Goal: Check status: Check status

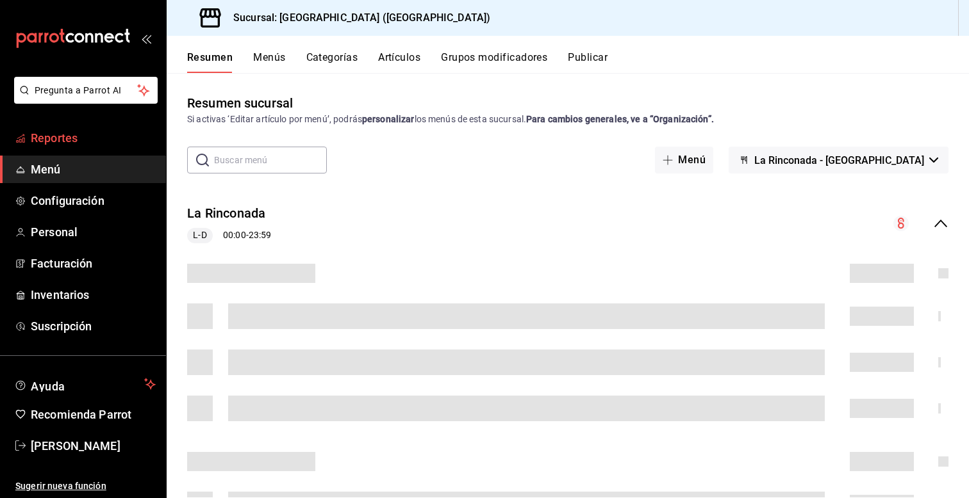
click at [73, 138] on span "Reportes" at bounding box center [93, 137] width 125 height 17
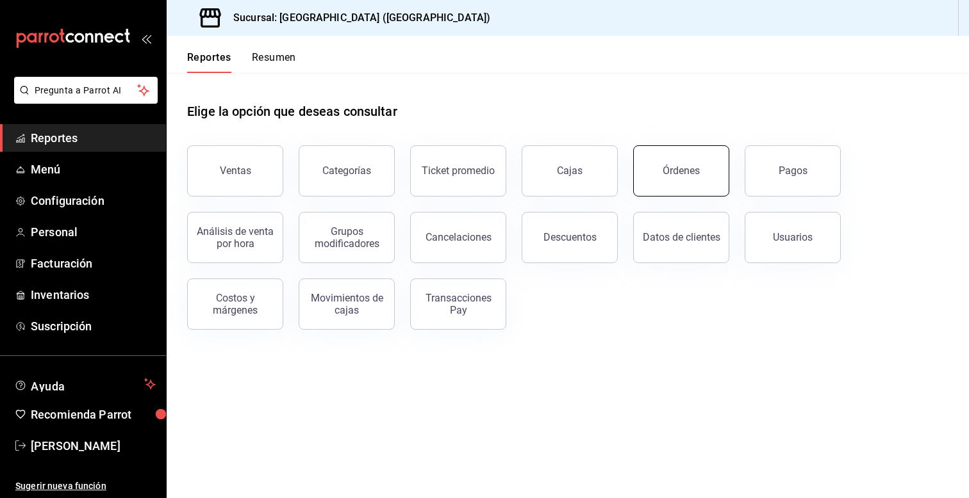
click at [703, 156] on button "Órdenes" at bounding box center [681, 170] width 96 height 51
